Goal: Task Accomplishment & Management: Use online tool/utility

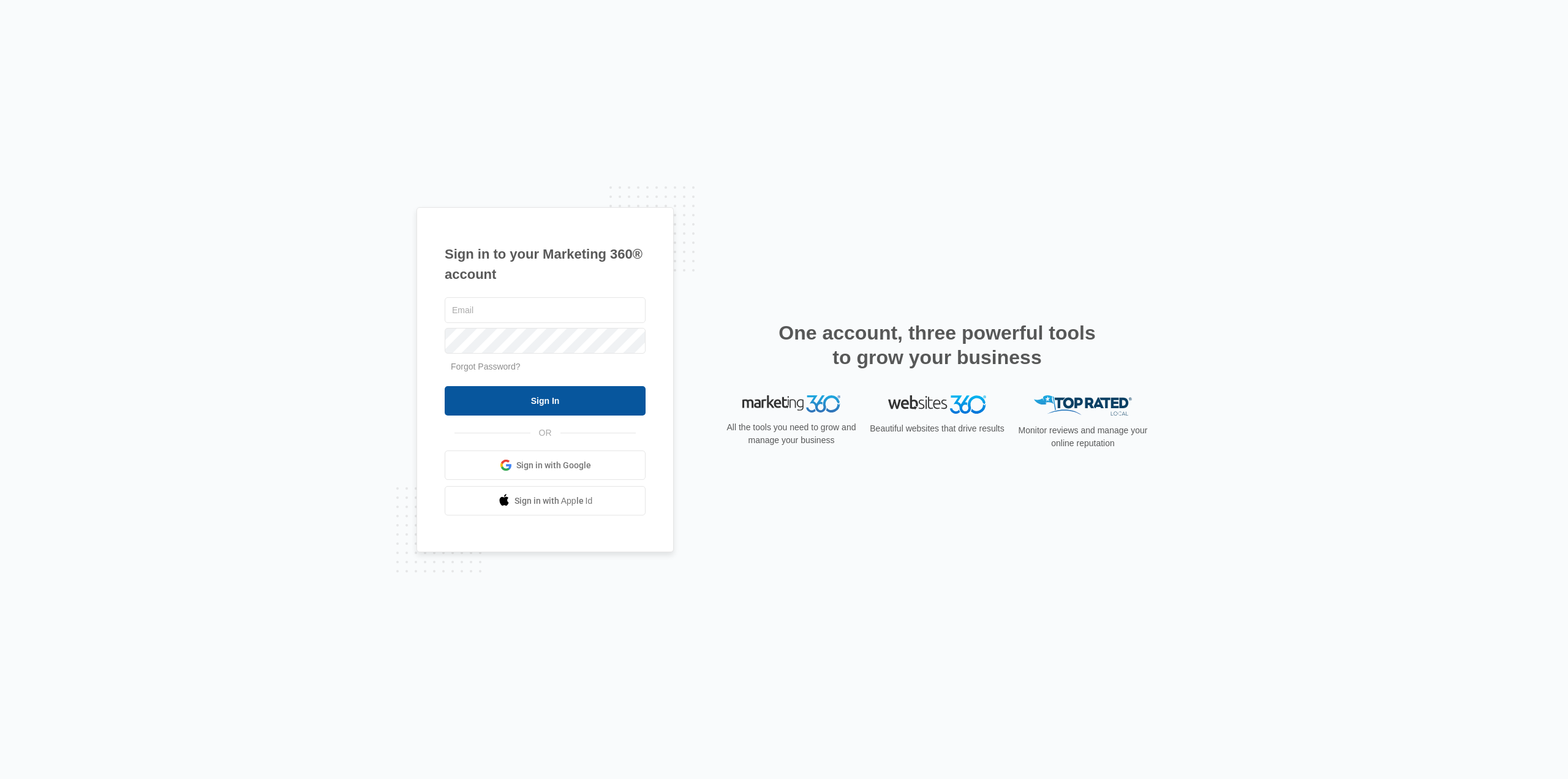
type input "[EMAIL_ADDRESS][DOMAIN_NAME]"
click at [605, 399] on input "Sign In" at bounding box center [545, 400] width 201 height 29
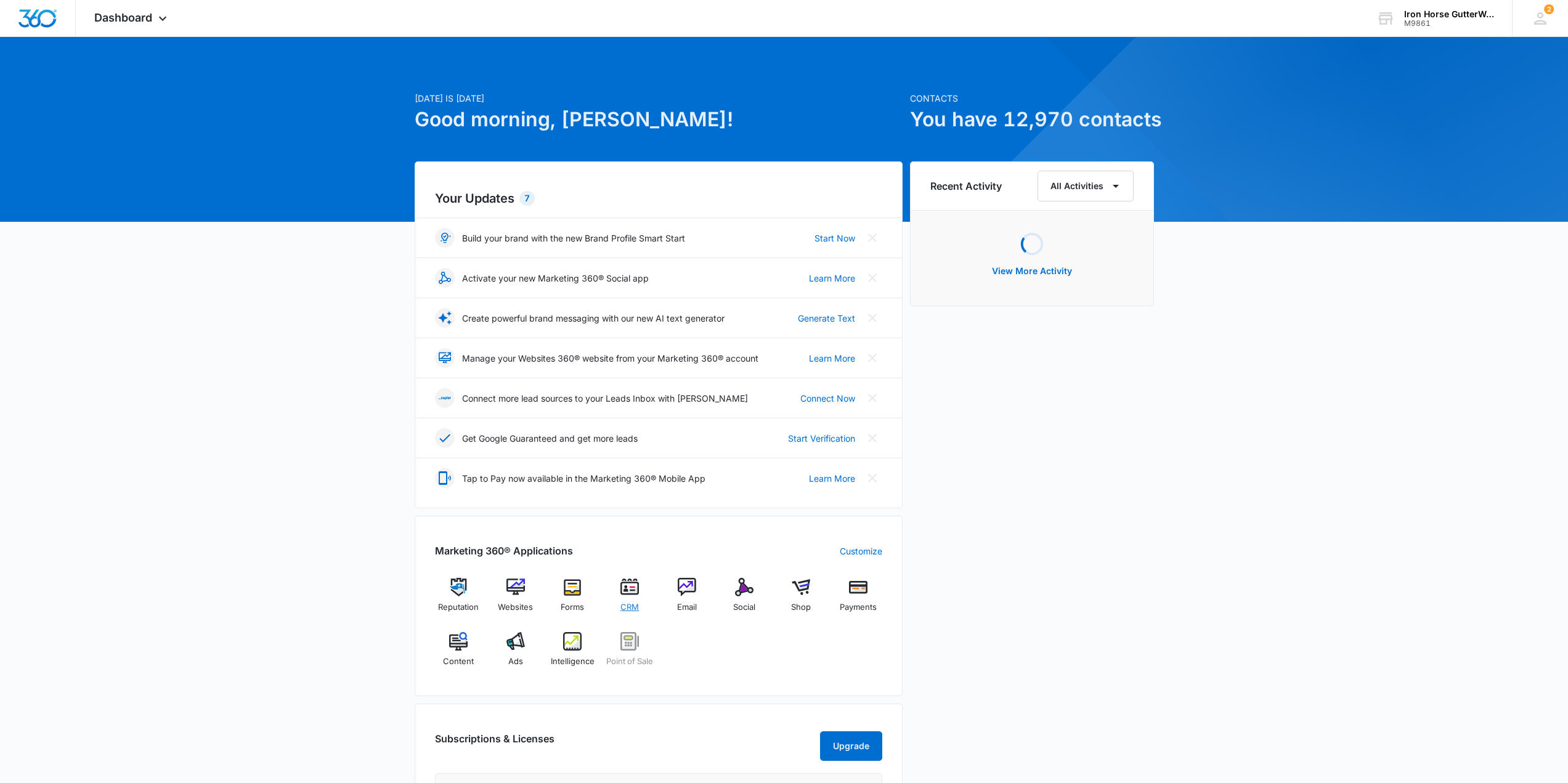
click at [628, 596] on img at bounding box center [629, 586] width 18 height 18
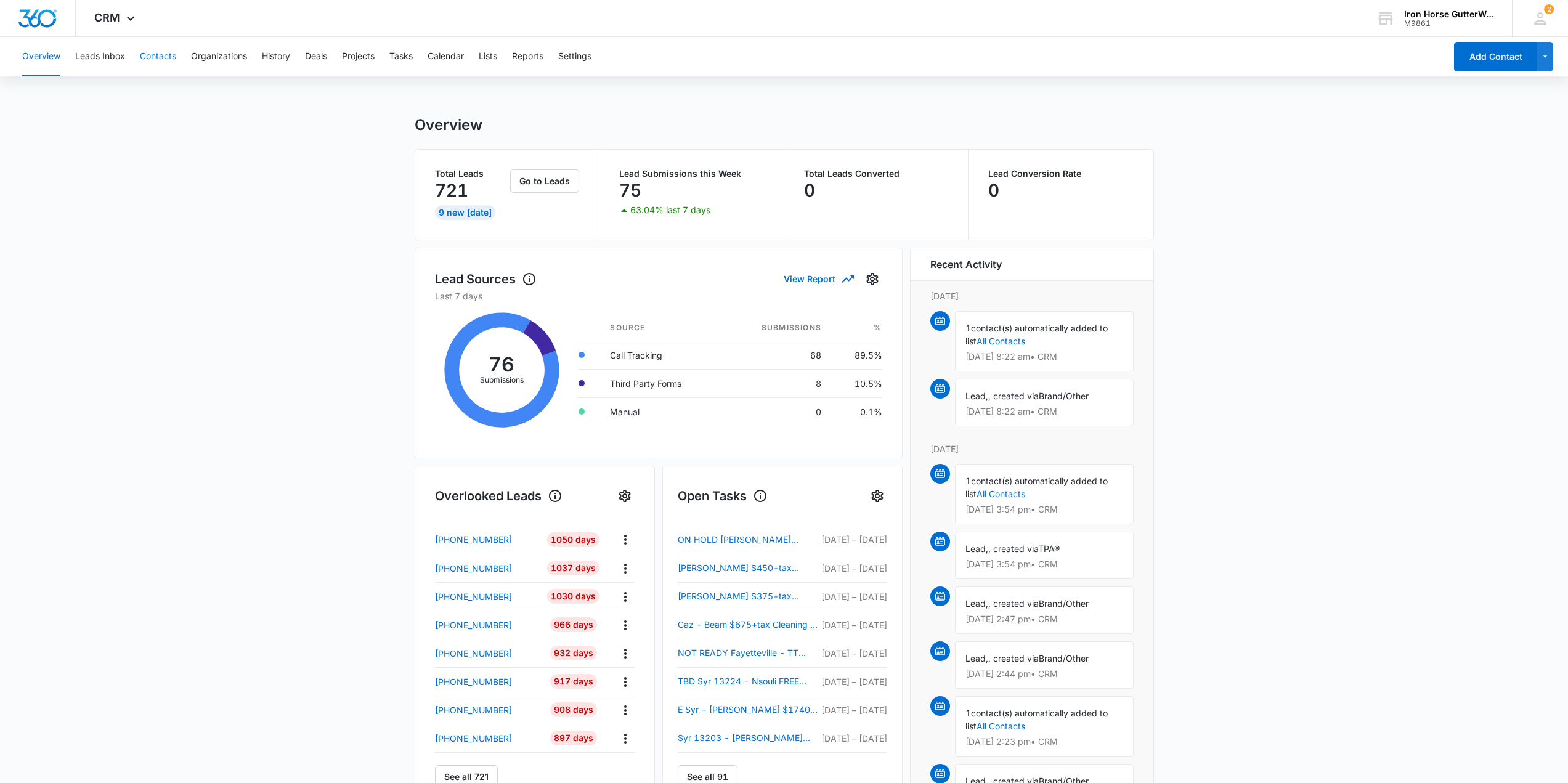
click at [168, 52] on button "Contacts" at bounding box center [158, 57] width 36 height 40
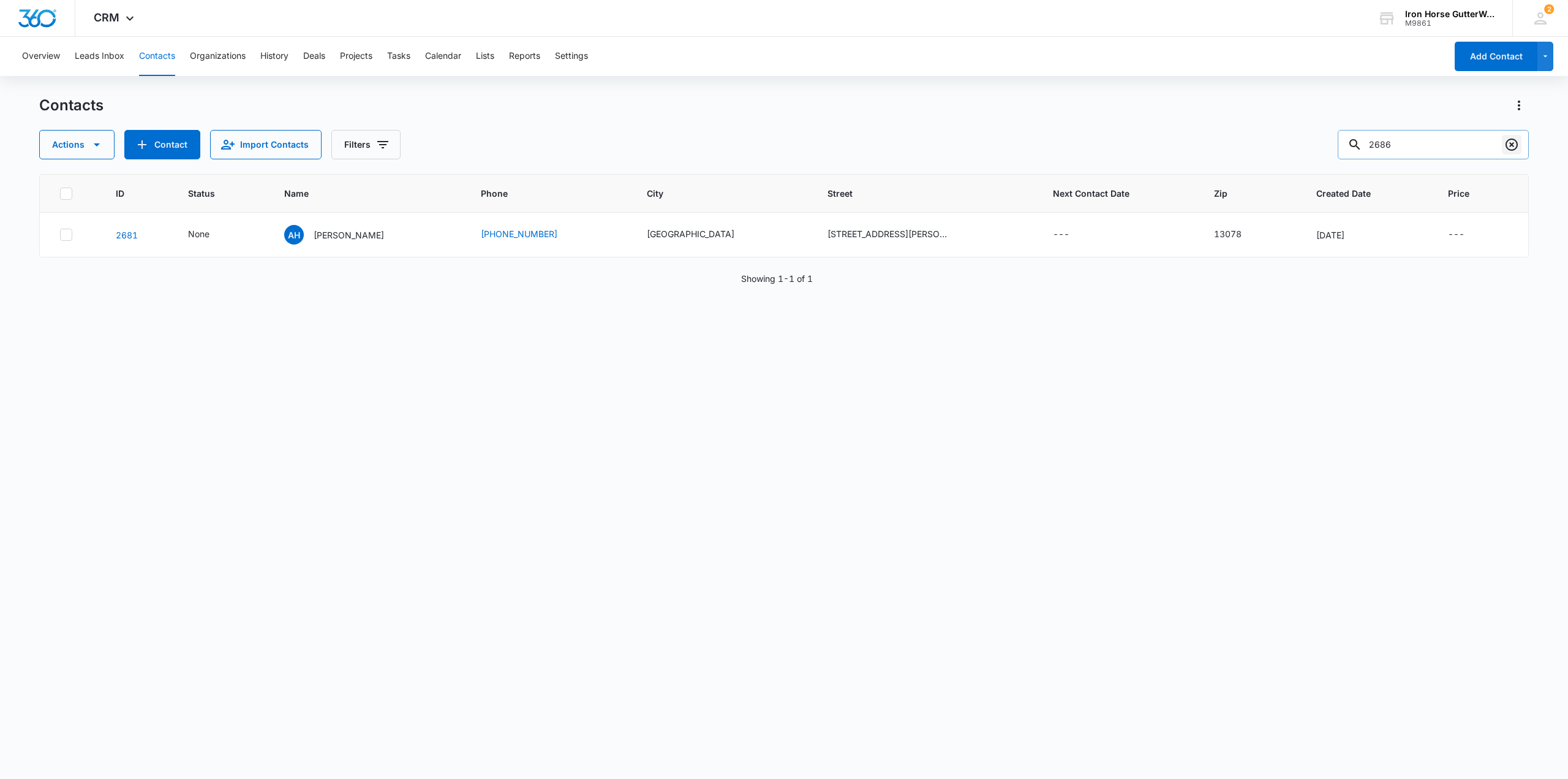
click at [1515, 145] on icon "Clear" at bounding box center [1511, 145] width 15 height 15
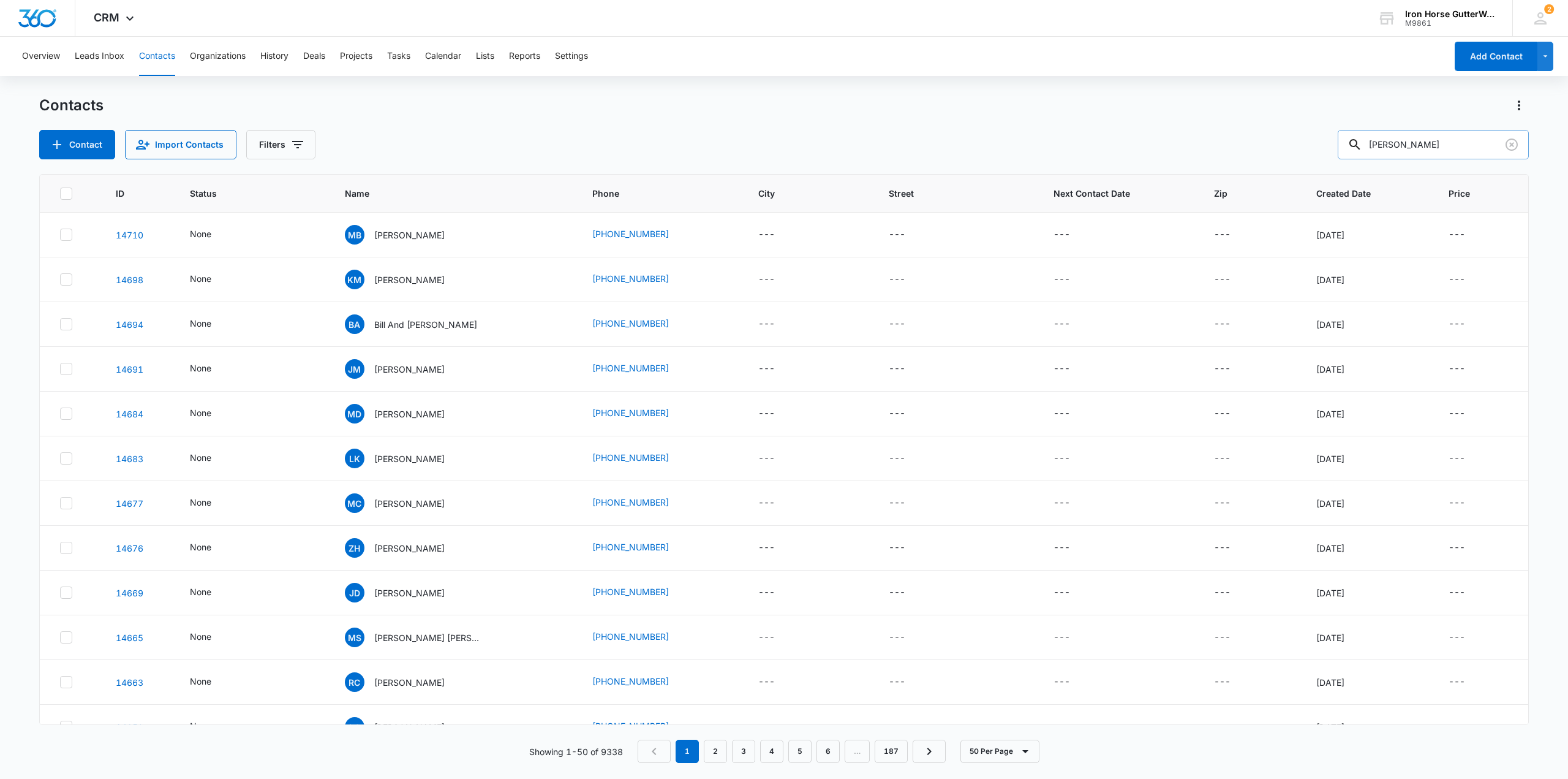
type input "donovan"
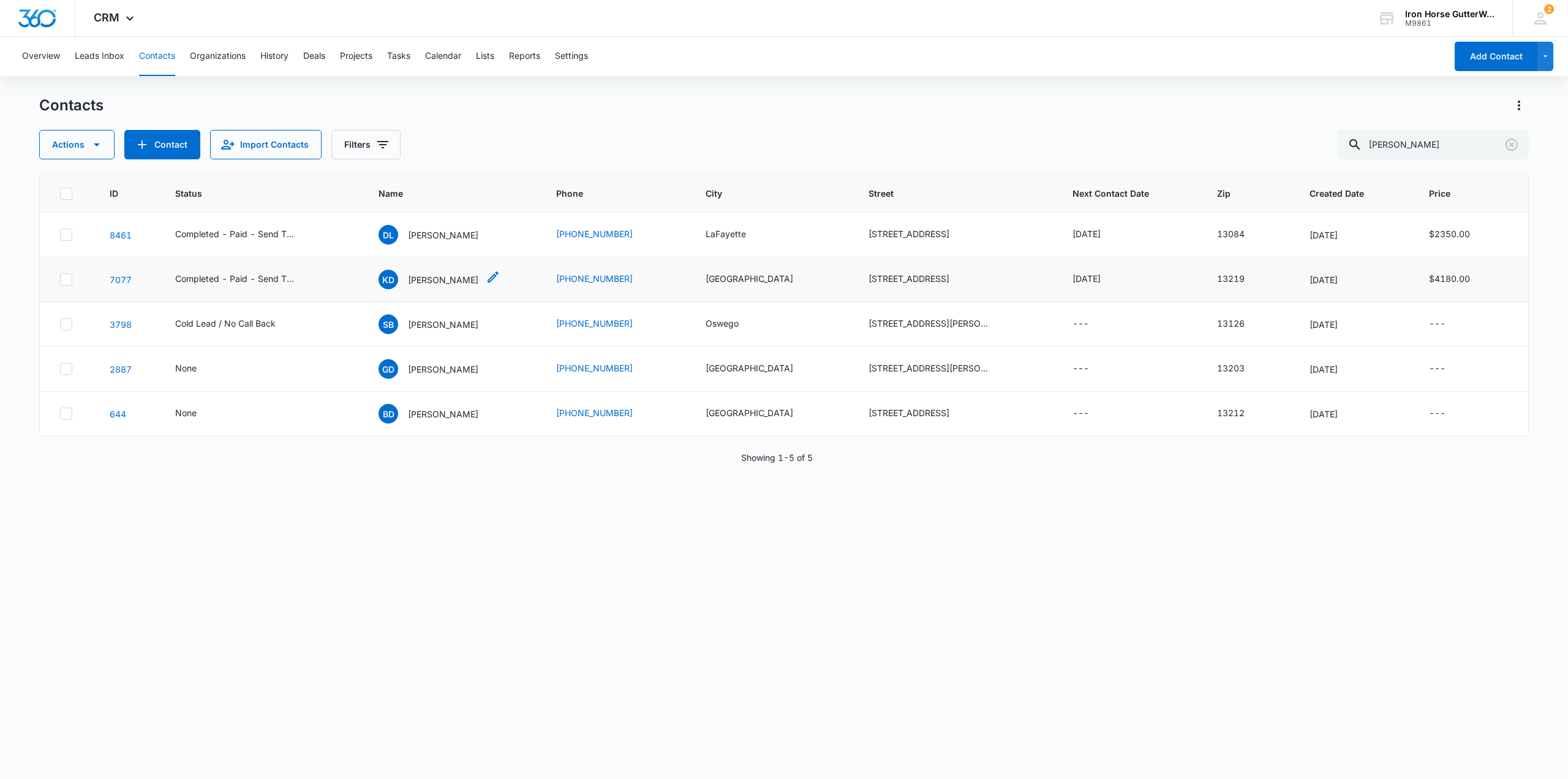
click at [454, 279] on p "Kirsi Donovan" at bounding box center [443, 280] width 71 height 13
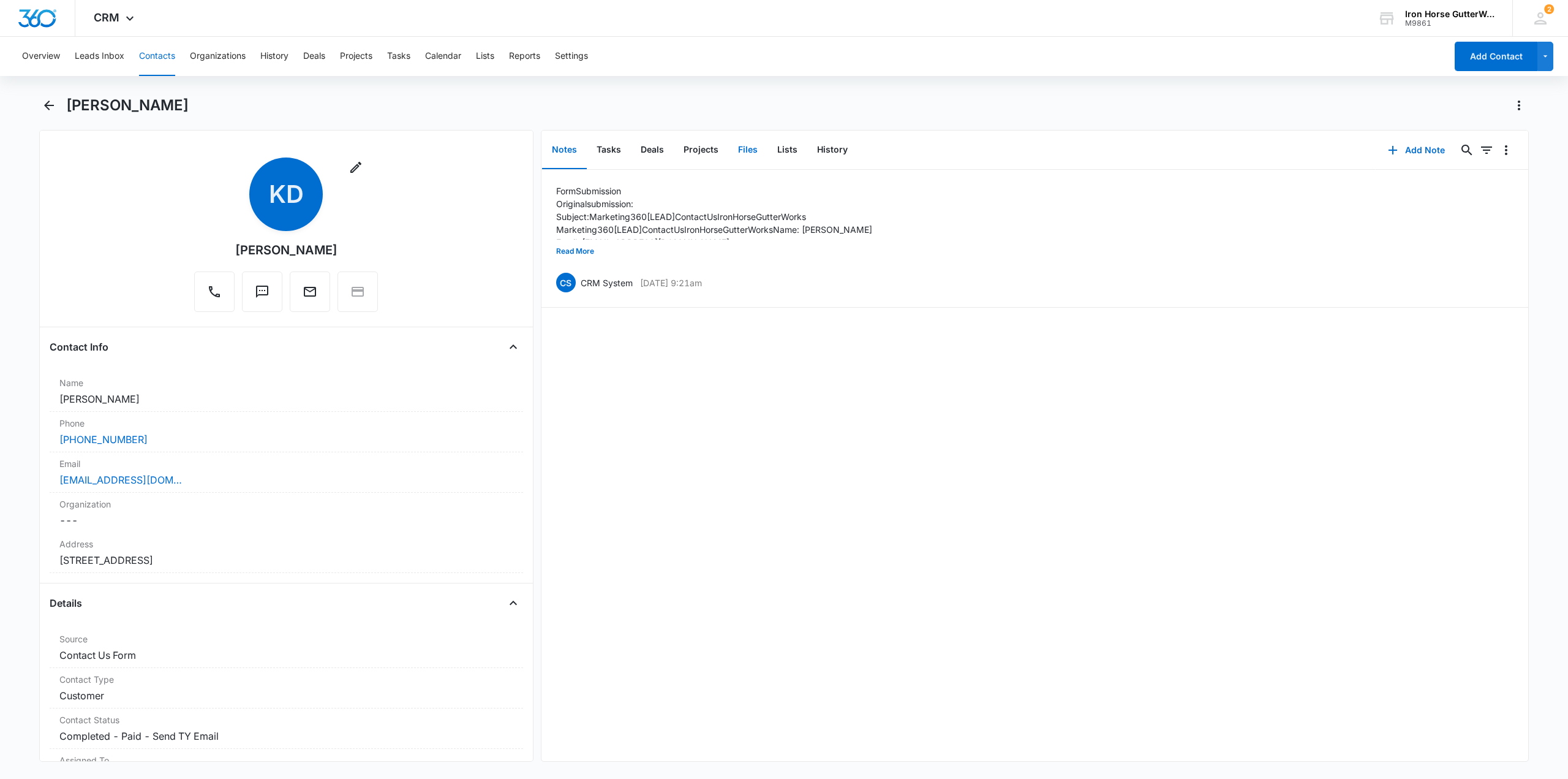
click at [740, 146] on button "Files" at bounding box center [748, 150] width 39 height 38
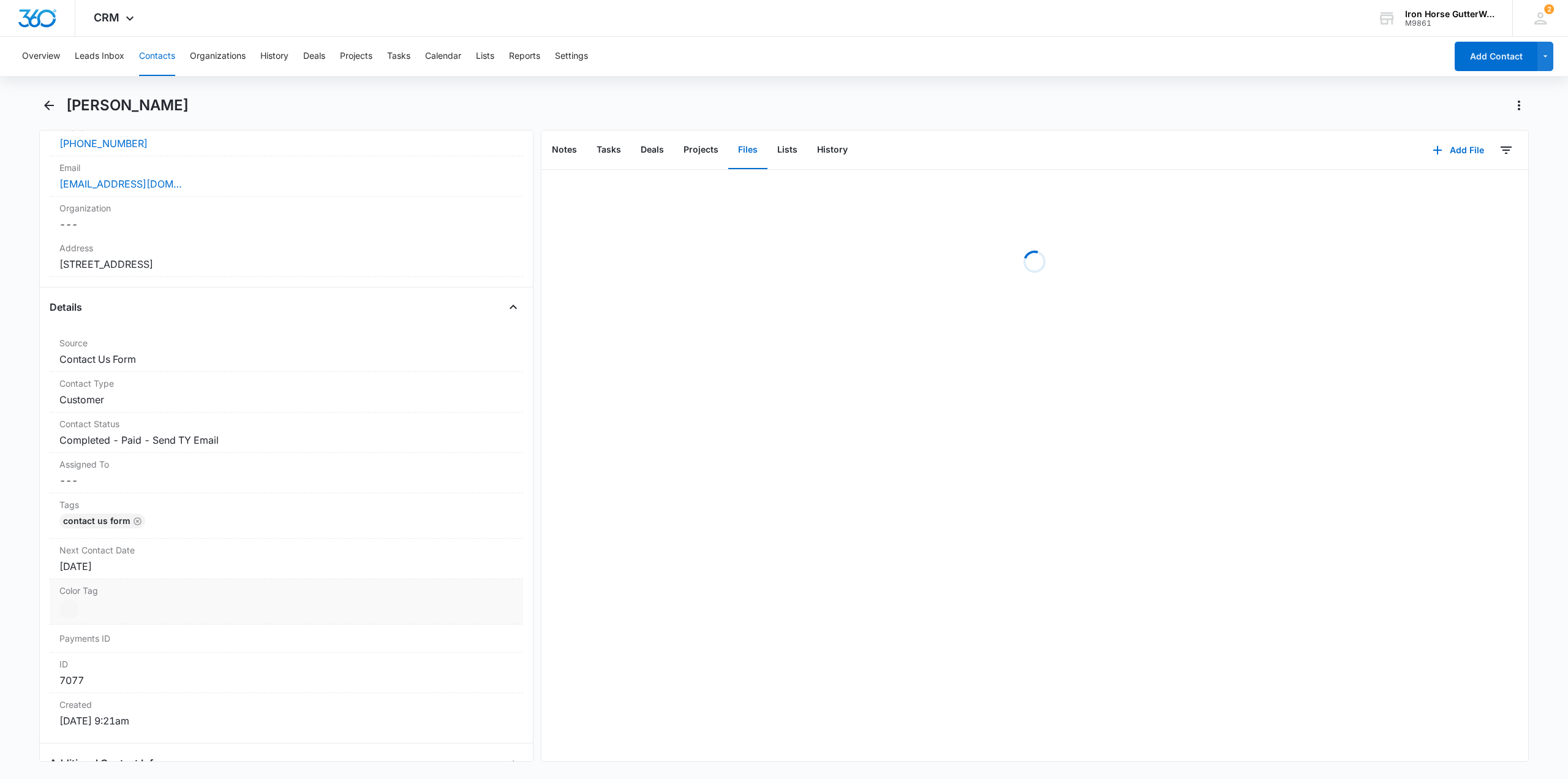
scroll to position [368, 0]
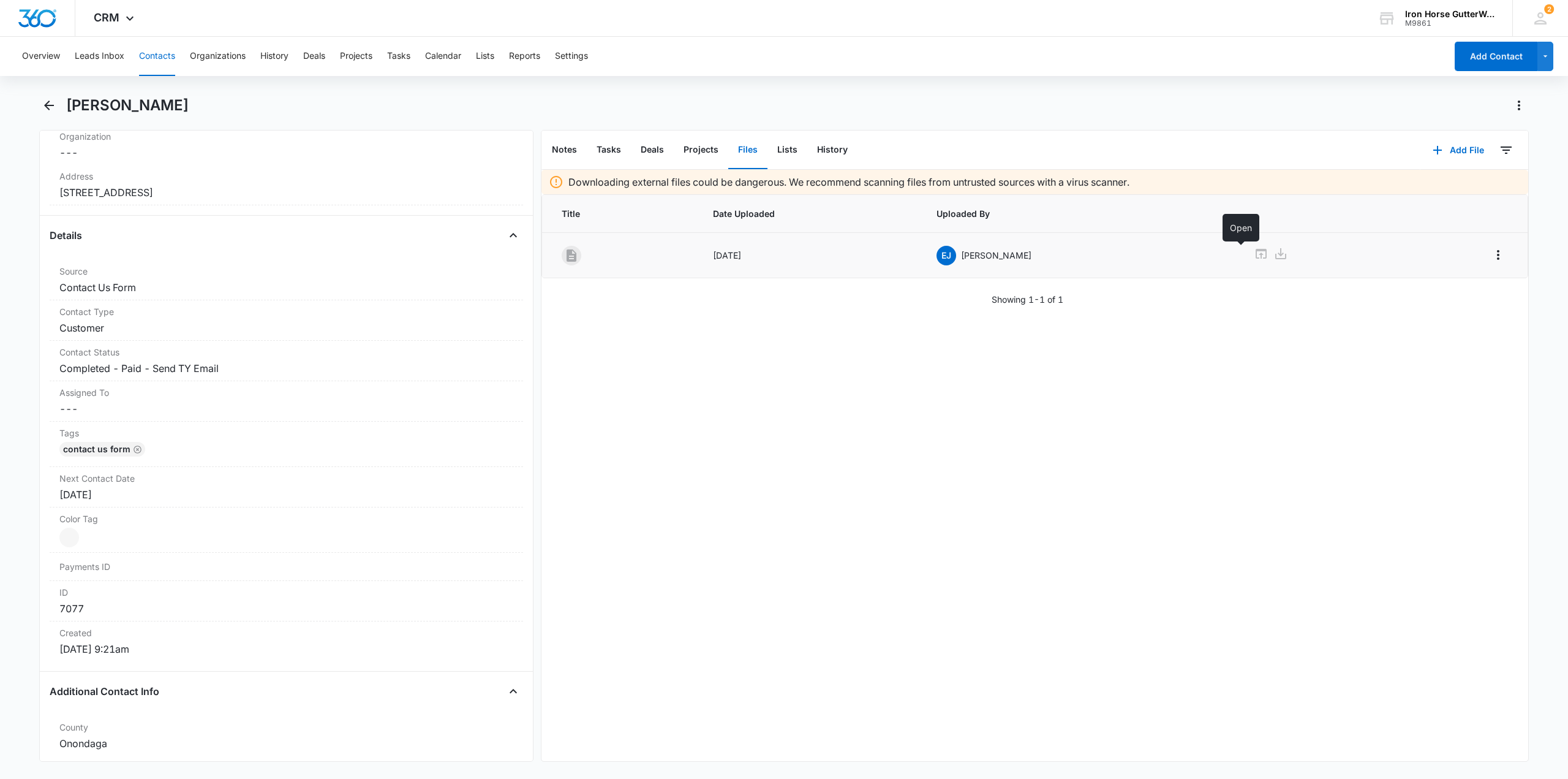
click at [1254, 255] on icon at bounding box center [1261, 253] width 15 height 15
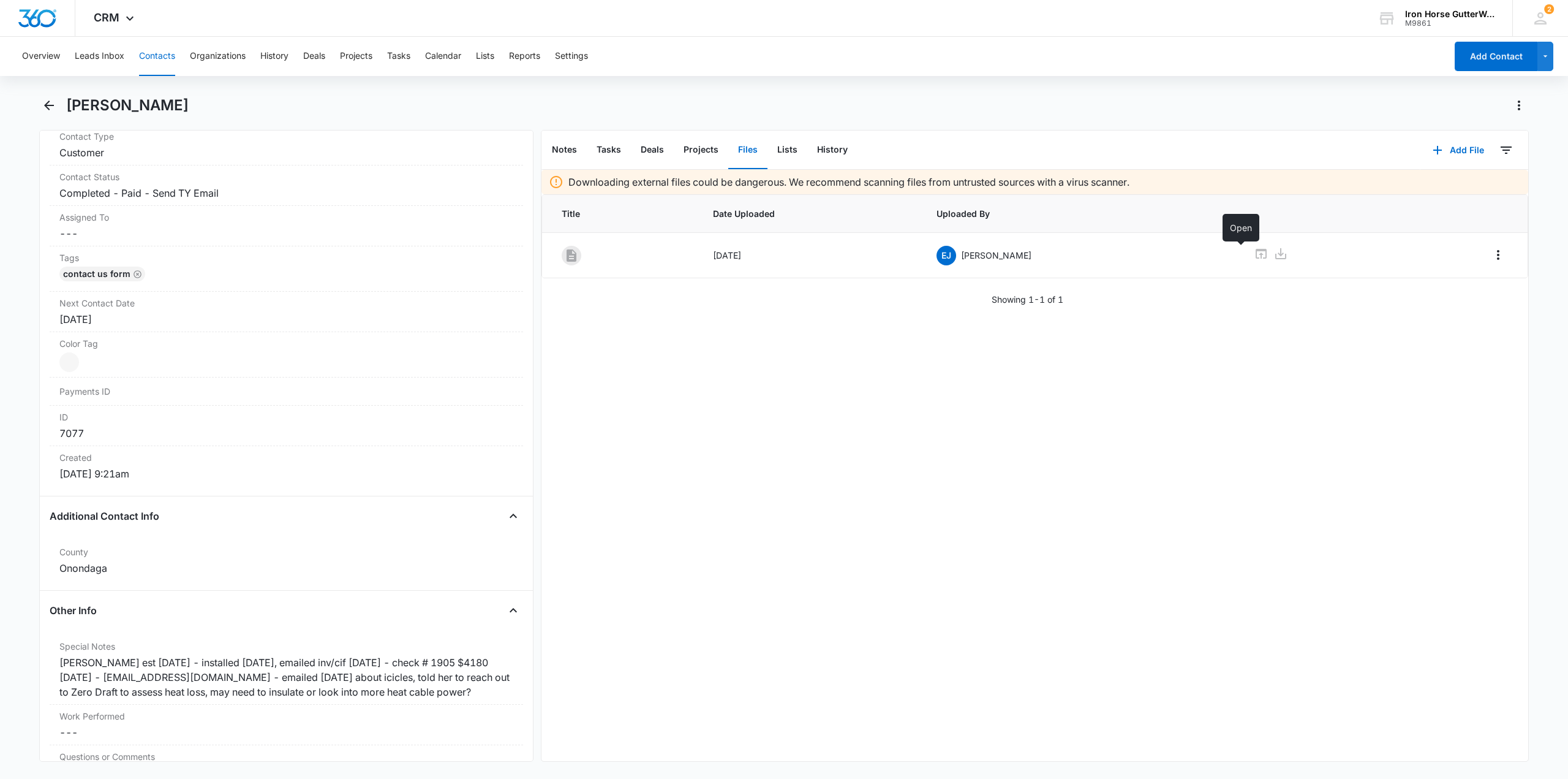
scroll to position [546, 0]
